Goal: Communication & Community: Answer question/provide support

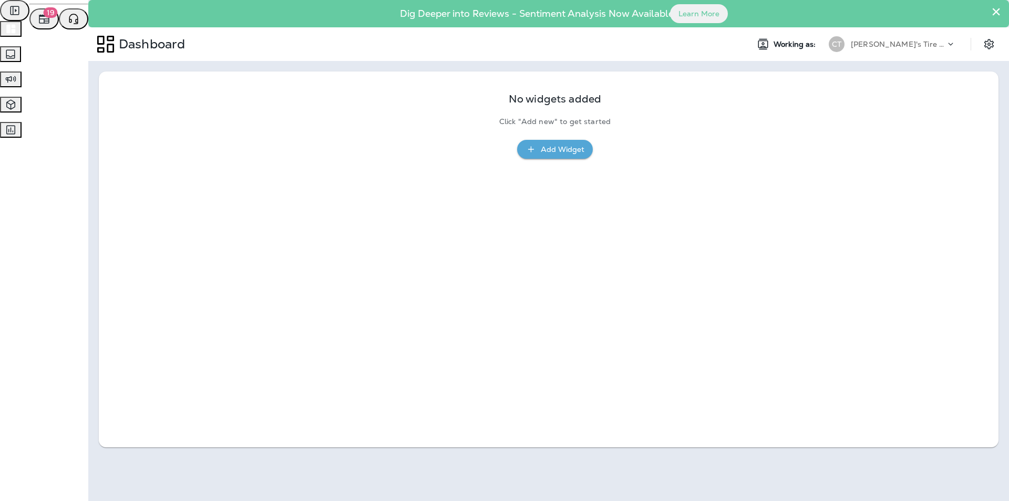
click at [15, 34] on icon "button" at bounding box center [10, 29] width 9 height 9
click at [17, 60] on icon "button" at bounding box center [10, 54] width 13 height 13
click at [69, 23] on span "Text Messages" at bounding box center [43, 18] width 52 height 9
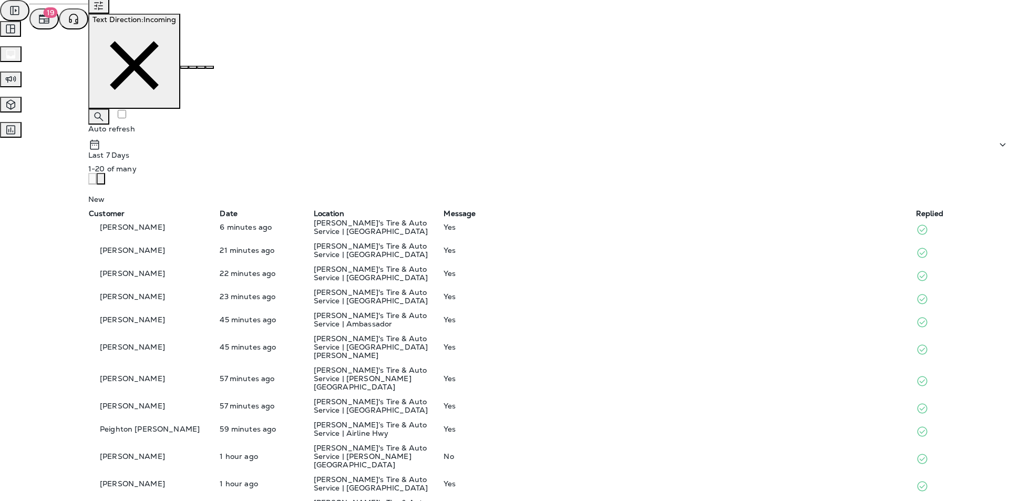
scroll to position [210, 0]
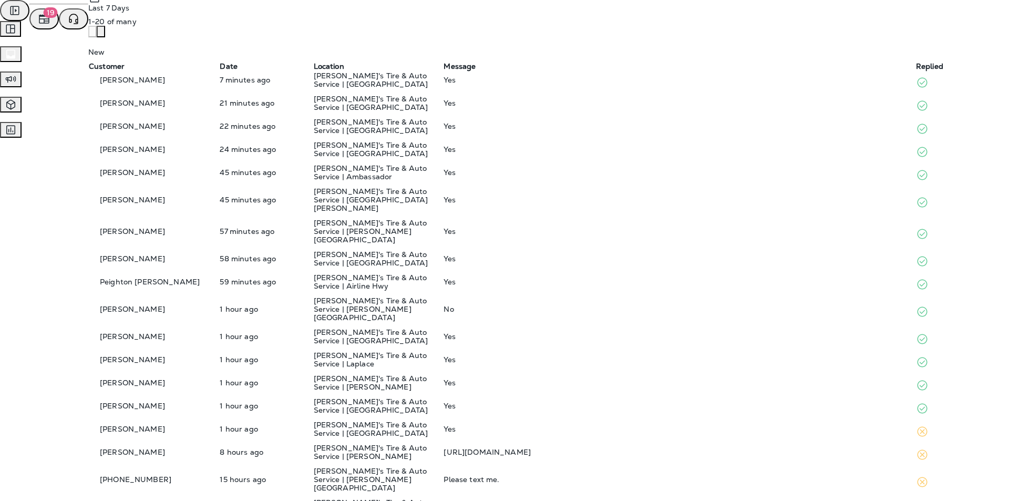
click at [530, 305] on div "No" at bounding box center [678, 309] width 471 height 8
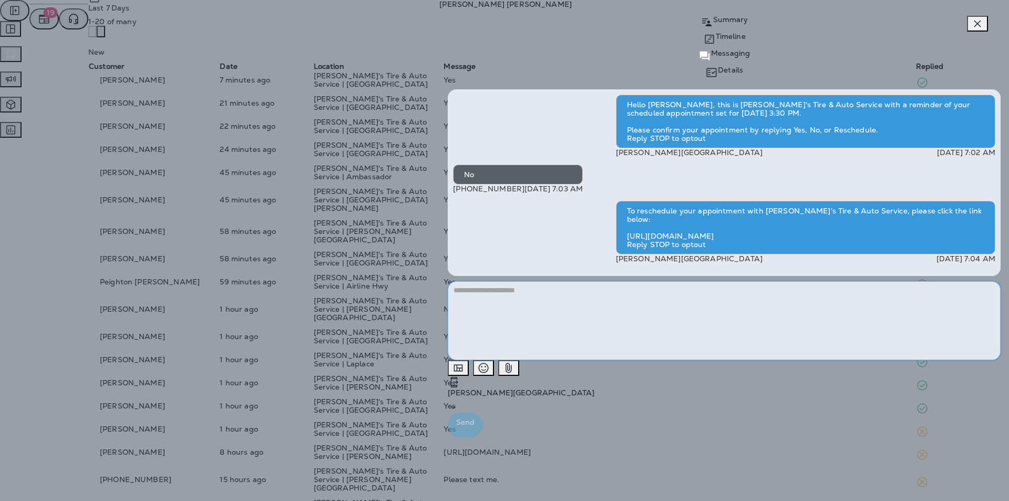
paste textarea "**********"
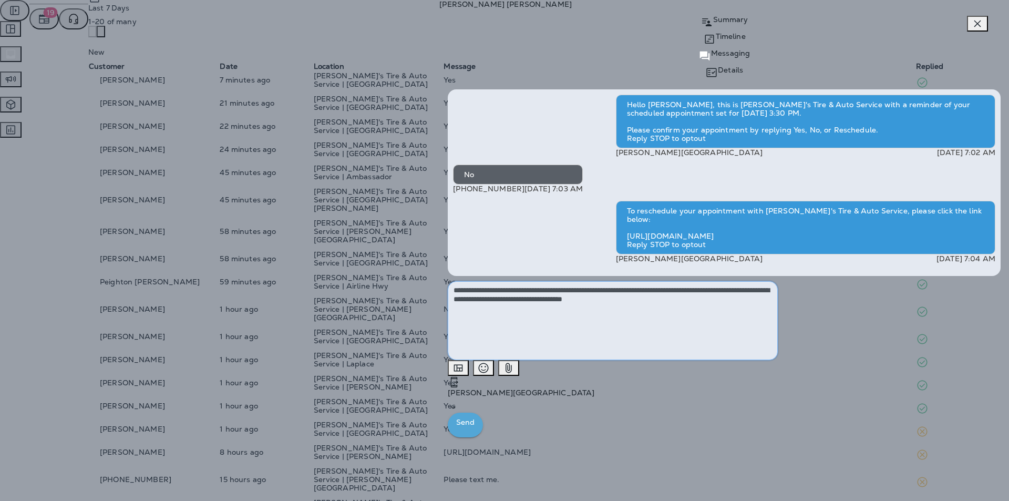
type textarea "**********"
drag, startPoint x: 964, startPoint y: 481, endPoint x: 793, endPoint y: 429, distance: 178.9
click at [474, 429] on p "Send" at bounding box center [465, 422] width 18 height 13
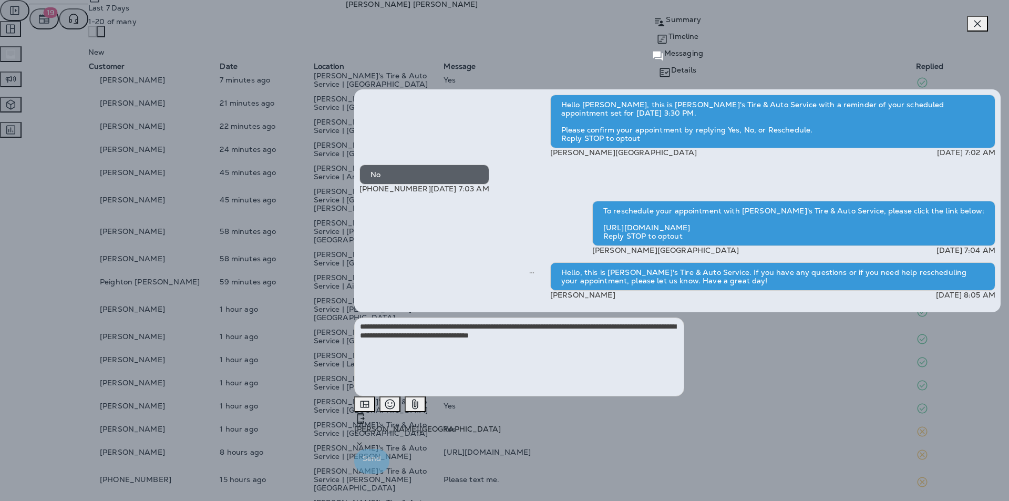
click at [530, 24] on icon "button" at bounding box center [977, 23] width 7 height 7
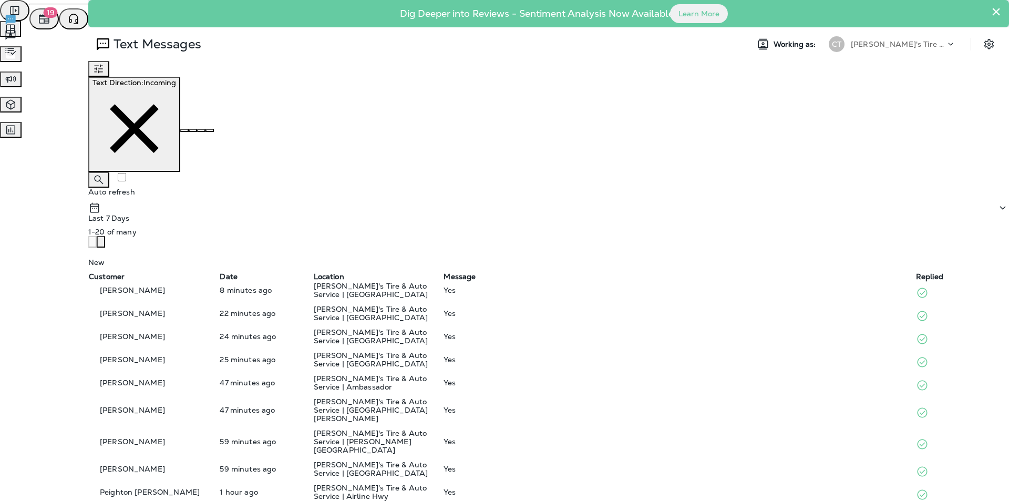
click at [82, 55] on span "Survey Responses" at bounding box center [50, 49] width 66 height 9
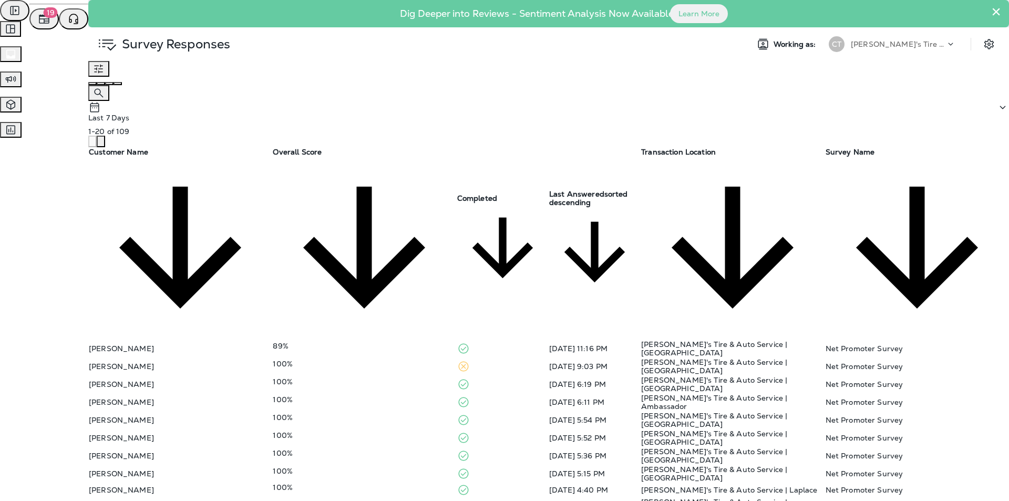
click at [380, 438] on div "100%" at bounding box center [364, 487] width 183 height 8
drag, startPoint x: 706, startPoint y: 363, endPoint x: 481, endPoint y: 395, distance: 226.7
click at [396, 438] on div "89%" at bounding box center [364, 503] width 183 height 8
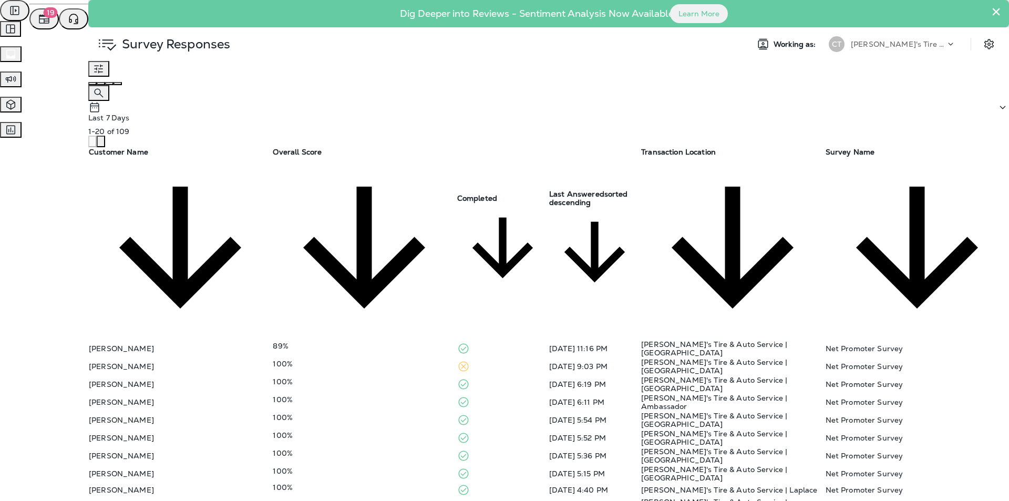
click at [387, 438] on td "100%" at bounding box center [364, 456] width 184 height 18
click at [394, 429] on td "100%" at bounding box center [364, 438] width 184 height 18
click at [387, 413] on div "100%" at bounding box center [364, 417] width 183 height 8
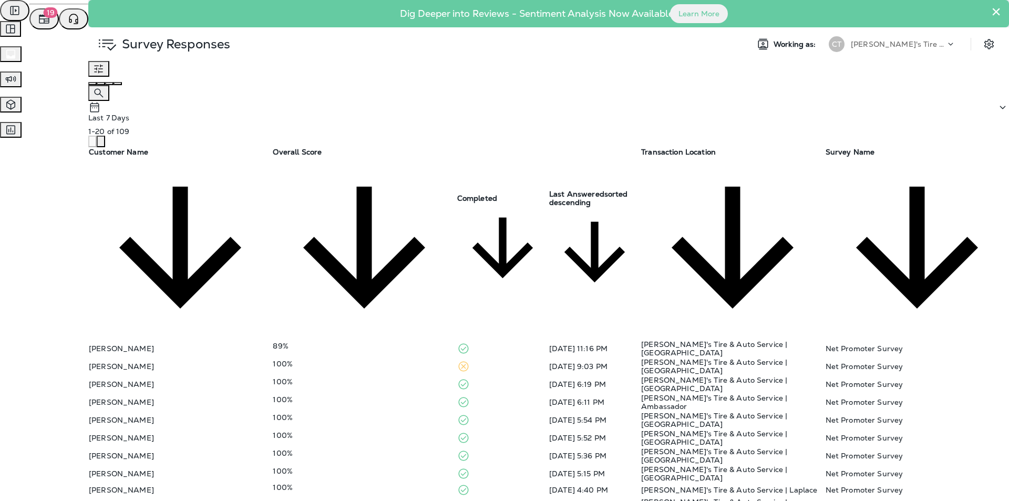
click at [386, 395] on div "100%" at bounding box center [364, 399] width 183 height 8
click at [366, 377] on div "100%" at bounding box center [364, 381] width 183 height 8
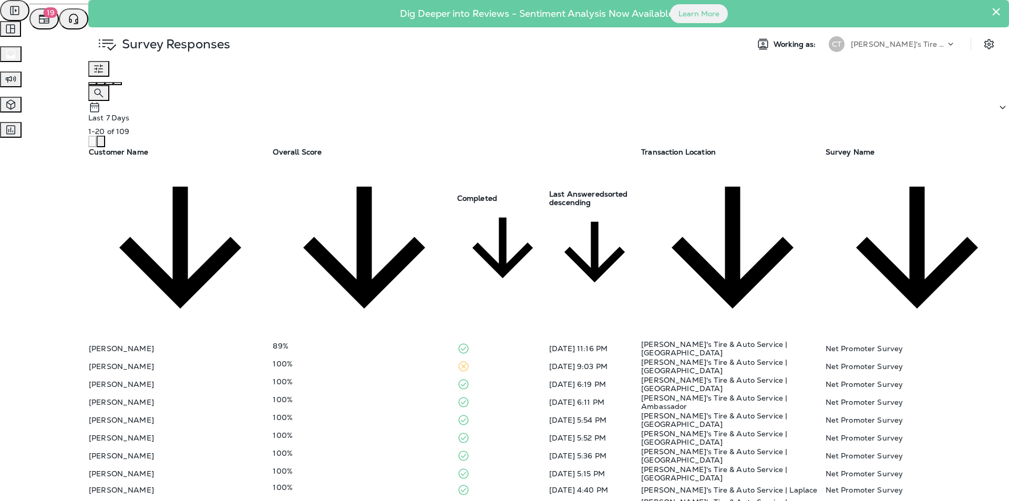
click at [374, 359] on div "100%" at bounding box center [364, 363] width 183 height 8
click at [370, 339] on td "89%" at bounding box center [364, 348] width 184 height 18
click at [46, 39] on span "Reviews" at bounding box center [31, 33] width 29 height 9
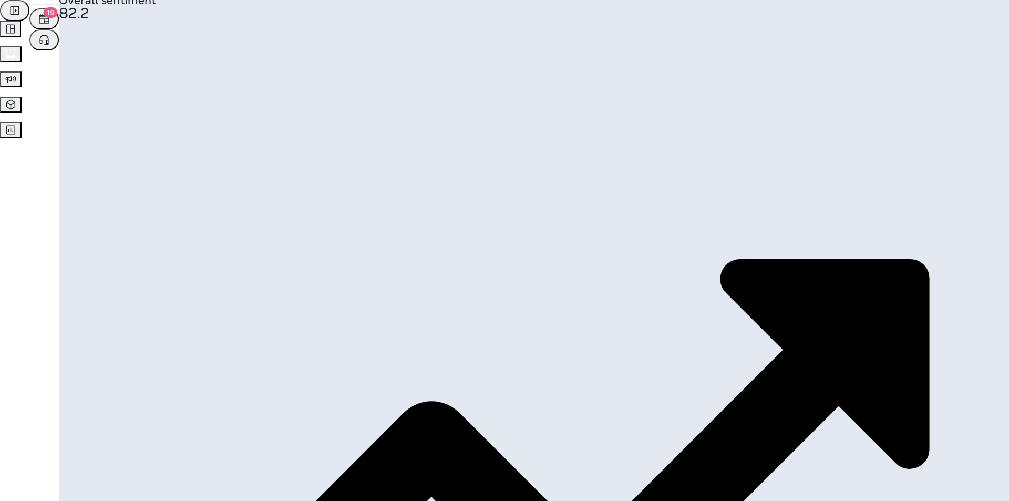
scroll to position [210, 0]
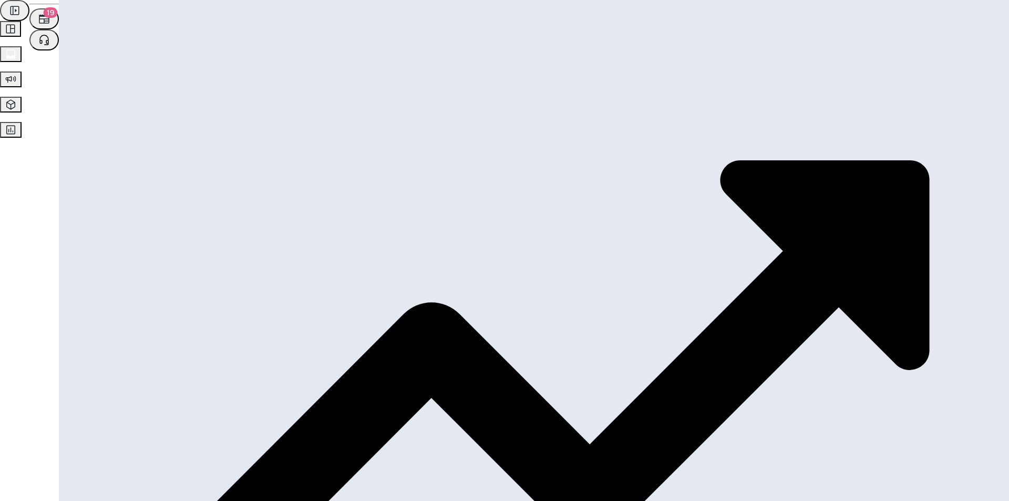
drag, startPoint x: 822, startPoint y: 328, endPoint x: 715, endPoint y: 328, distance: 106.7
type textarea "**********"
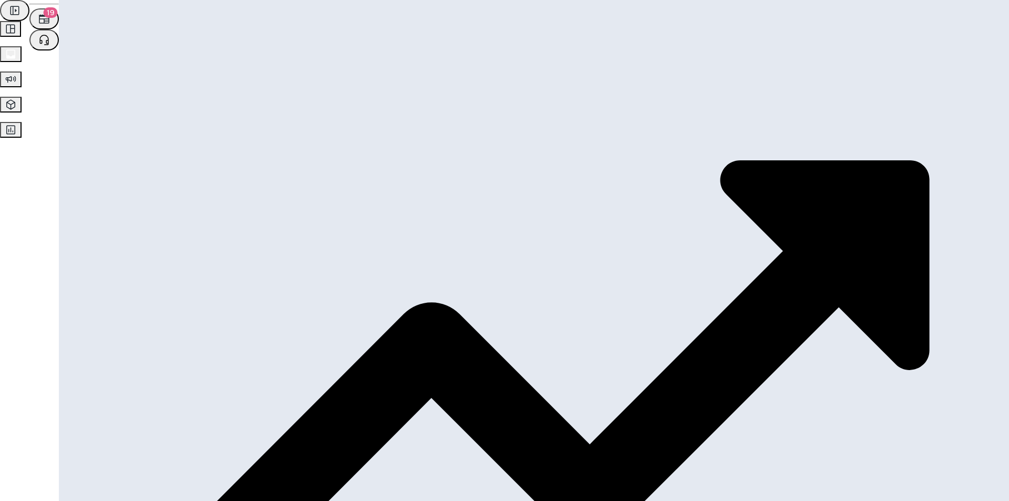
scroll to position [163, 0]
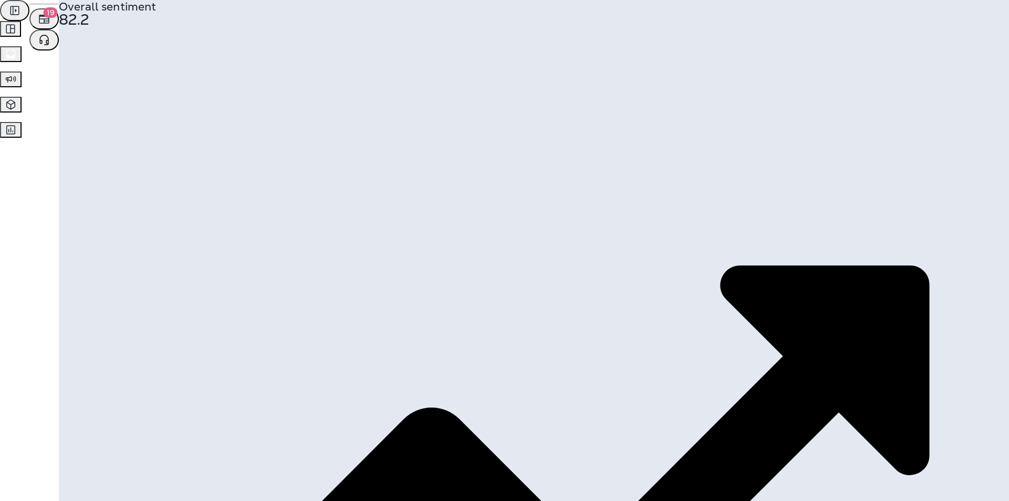
scroll to position [173, 0]
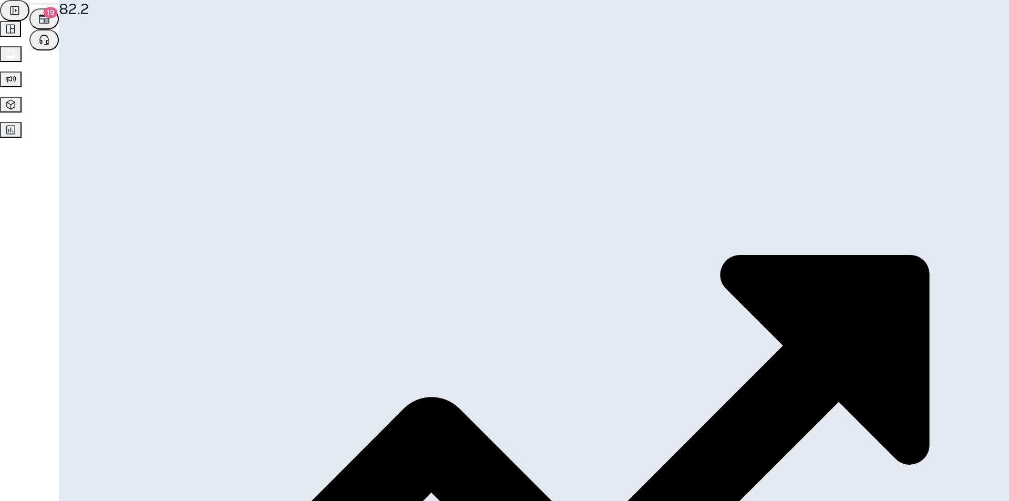
paste textarea "**********"
type textarea "**********"
